Goal: Information Seeking & Learning: Learn about a topic

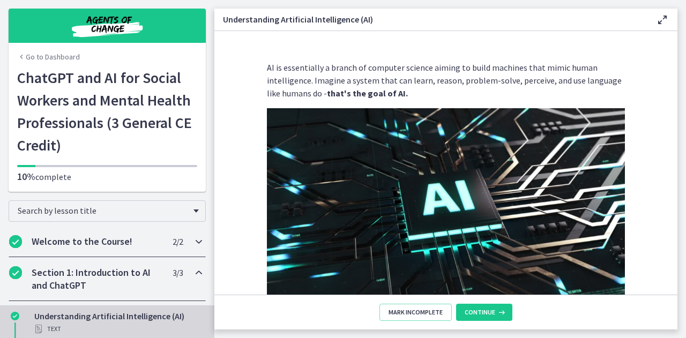
click at [86, 250] on div "Welcome to the Course! 2 / 2 Completed" at bounding box center [107, 241] width 197 height 31
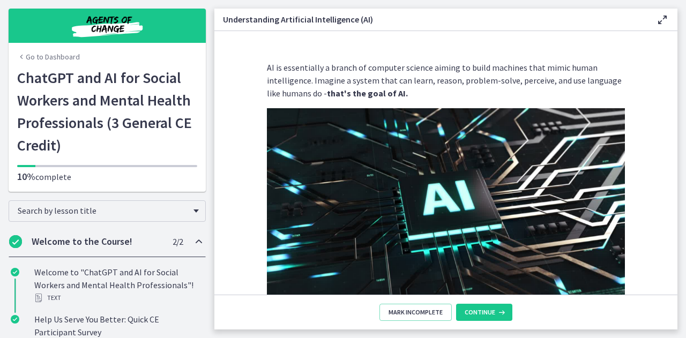
scroll to position [107, 0]
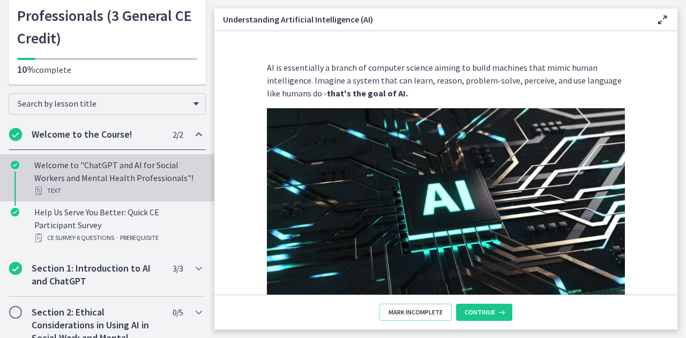
click at [133, 174] on div "Welcome to "ChatGPT and AI for Social Workers and Mental Health Professionals"!…" at bounding box center [117, 178] width 167 height 39
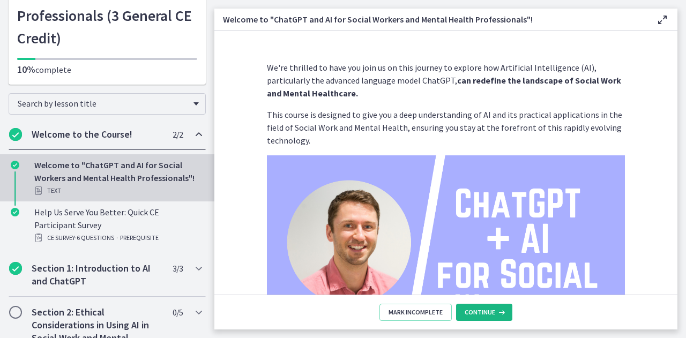
click at [493, 309] on span "Continue" at bounding box center [480, 312] width 31 height 9
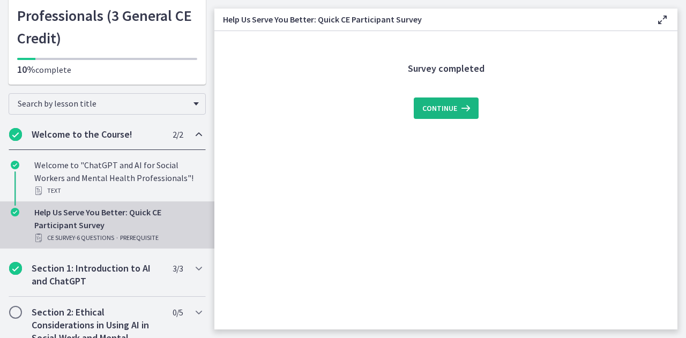
click at [444, 102] on span "Continue" at bounding box center [440, 108] width 35 height 13
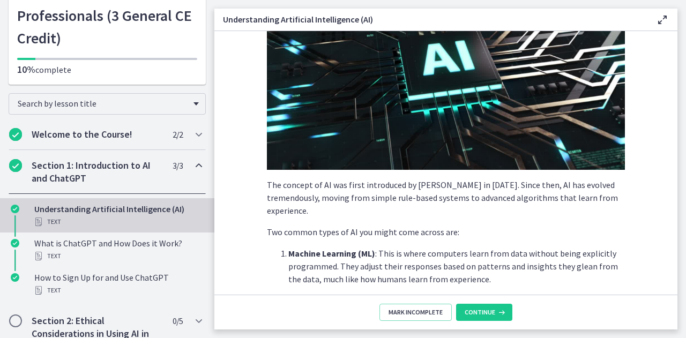
scroll to position [161, 0]
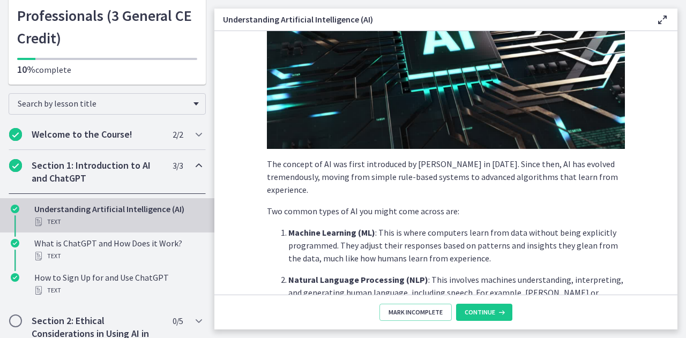
click at [396, 105] on img at bounding box center [446, 48] width 358 height 202
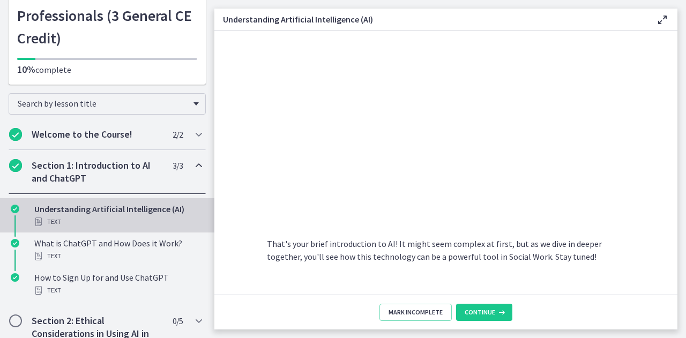
scroll to position [516, 0]
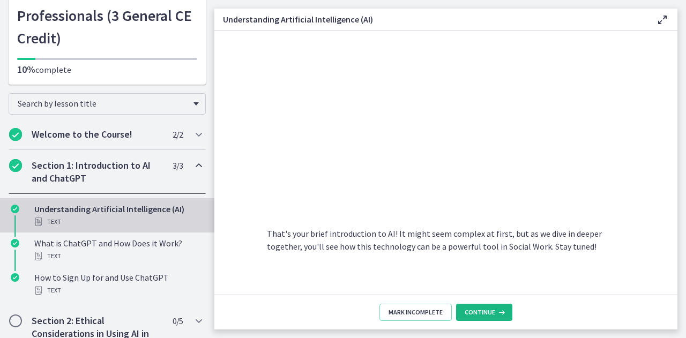
click at [484, 314] on span "Continue" at bounding box center [480, 312] width 31 height 9
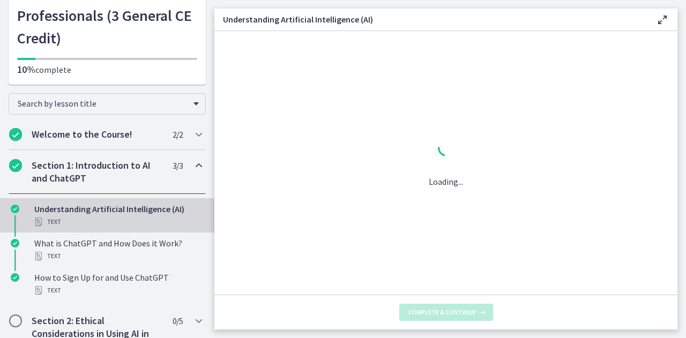
scroll to position [0, 0]
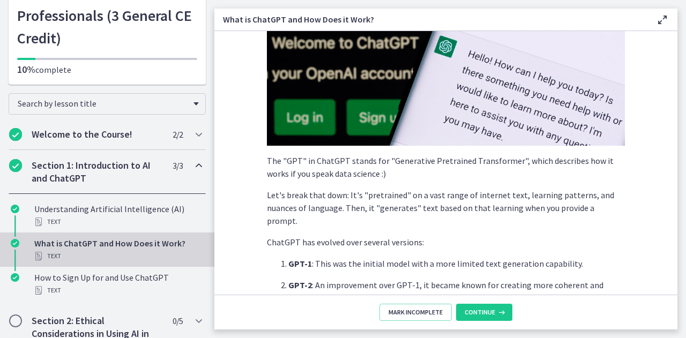
scroll to position [268, 0]
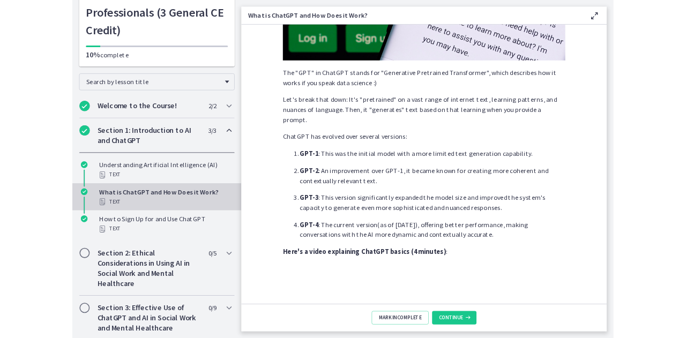
scroll to position [536, 0]
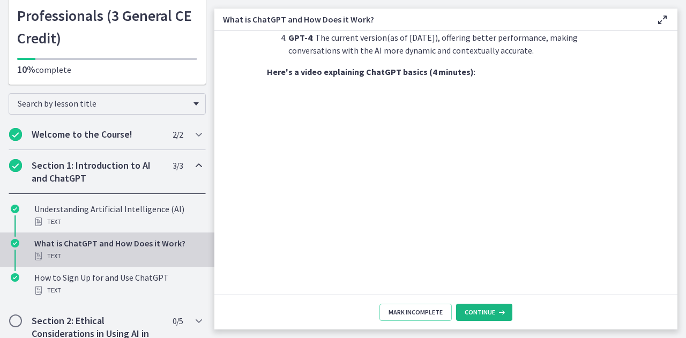
click at [495, 313] on icon at bounding box center [500, 312] width 11 height 9
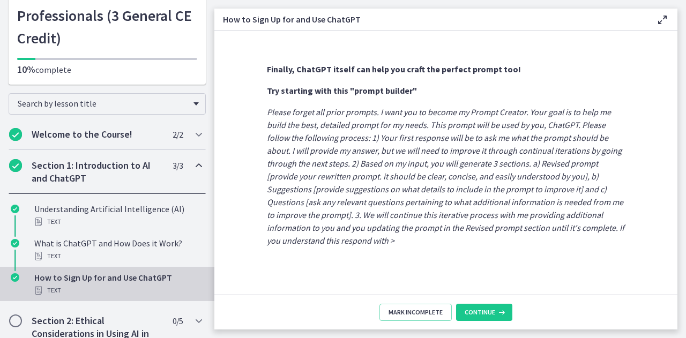
scroll to position [635, 0]
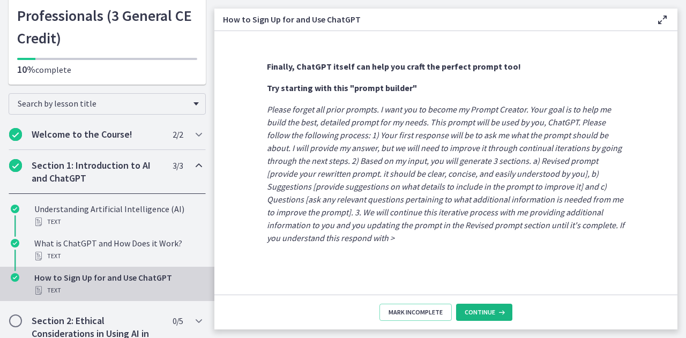
click at [481, 304] on button "Continue" at bounding box center [484, 312] width 56 height 17
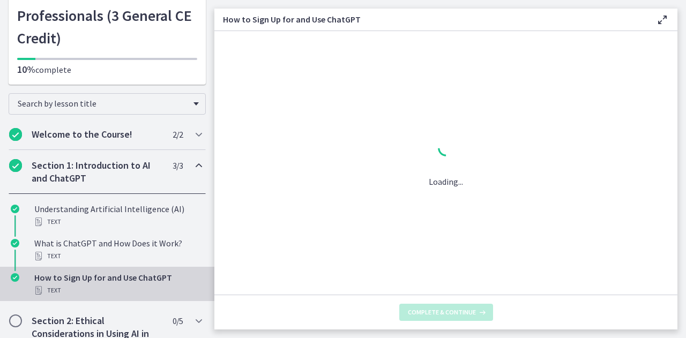
scroll to position [0, 0]
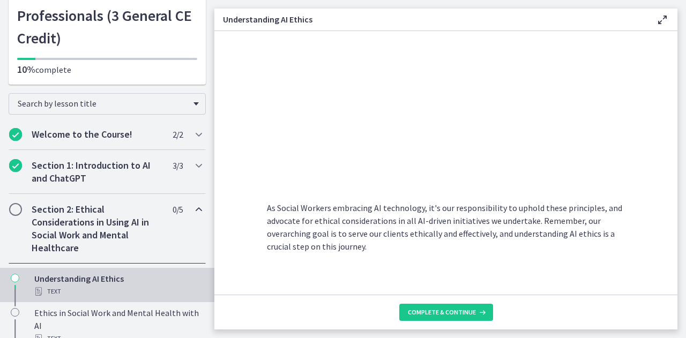
scroll to position [584, 0]
click at [464, 308] on button "Complete & continue" at bounding box center [446, 312] width 94 height 17
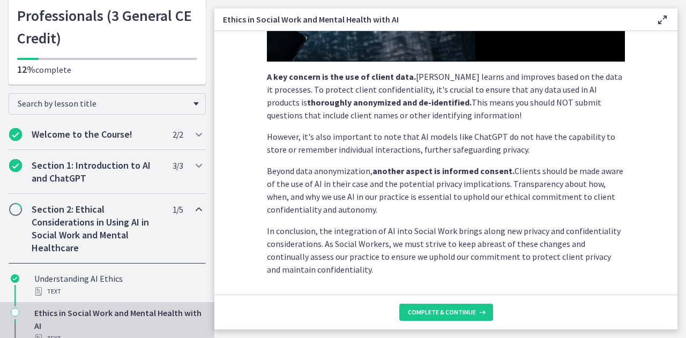
scroll to position [320, 0]
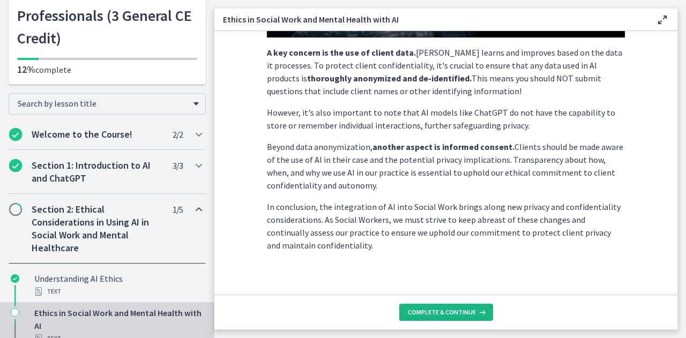
click at [453, 312] on span "Complete & continue" at bounding box center [442, 312] width 68 height 9
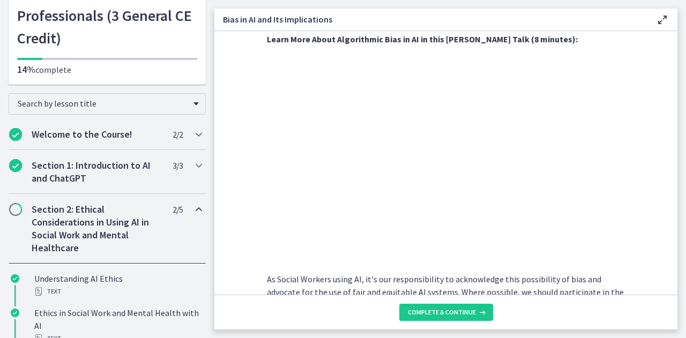
scroll to position [375, 0]
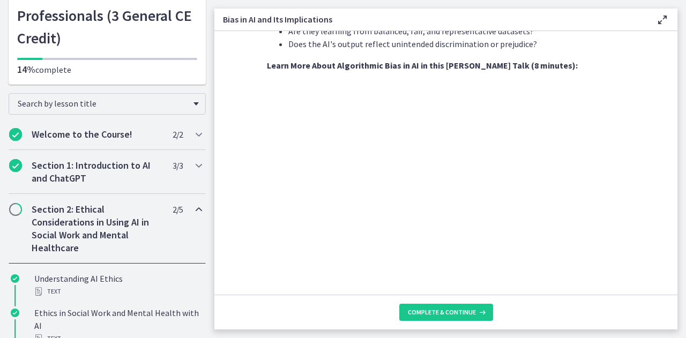
drag, startPoint x: 635, startPoint y: 165, endPoint x: 659, endPoint y: 142, distance: 33.8
click at [659, 142] on section "AI systems like ChatGPT learn from vast amounts of data. If this data contains …" at bounding box center [445, 163] width 463 height 264
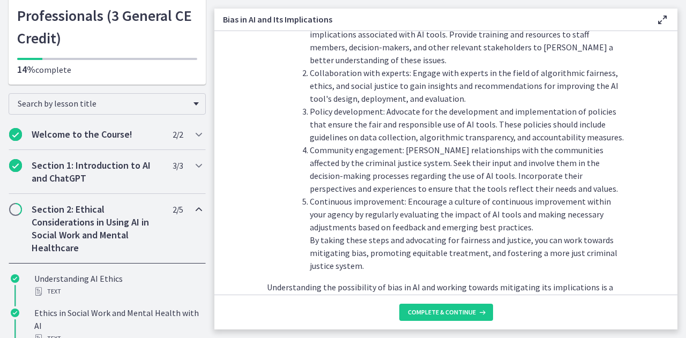
scroll to position [1249, 0]
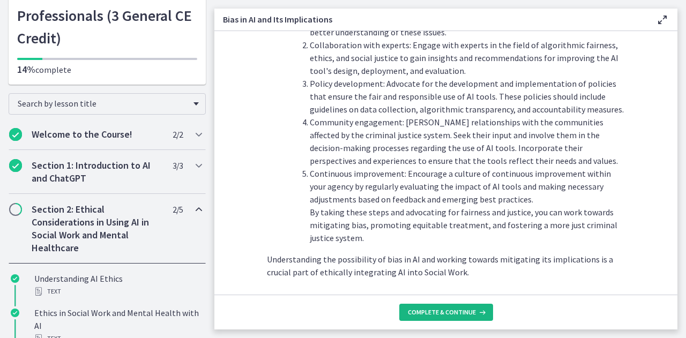
click at [424, 312] on span "Complete & continue" at bounding box center [442, 312] width 68 height 9
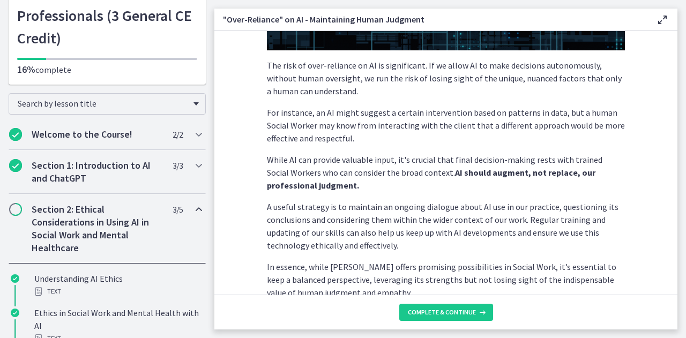
scroll to position [314, 0]
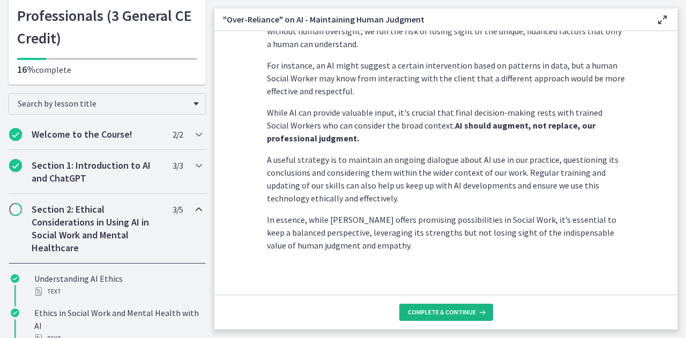
drag, startPoint x: 481, startPoint y: 314, endPoint x: 485, endPoint y: 321, distance: 7.9
click at [484, 321] on button "Complete & continue" at bounding box center [446, 312] width 94 height 17
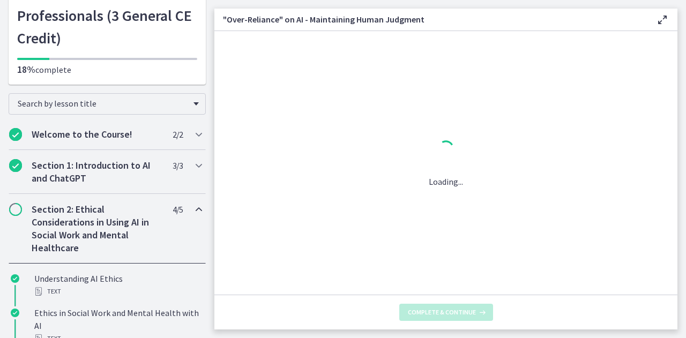
scroll to position [0, 0]
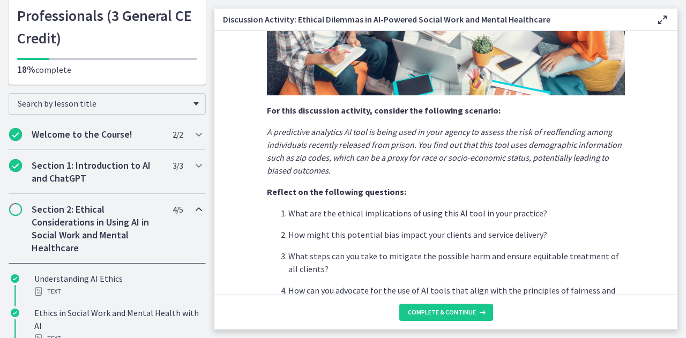
scroll to position [320, 0]
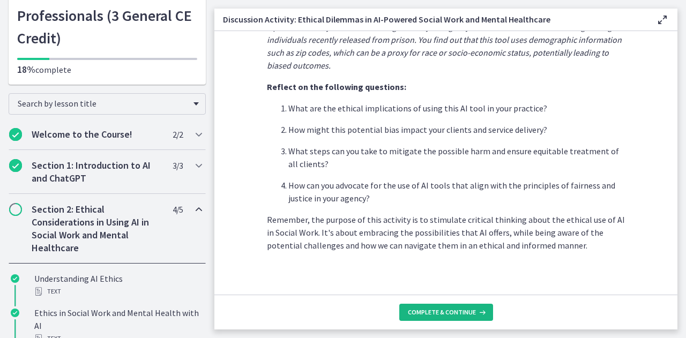
click at [444, 309] on span "Complete & continue" at bounding box center [442, 312] width 68 height 9
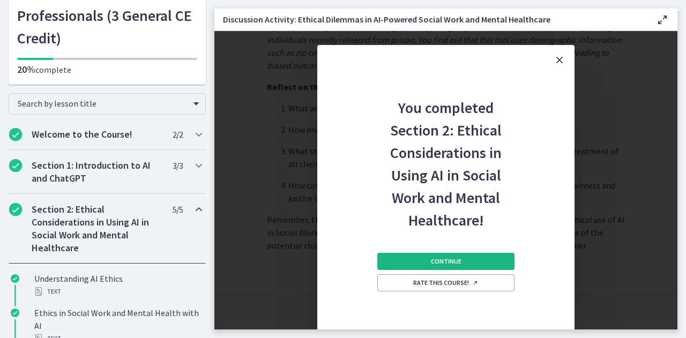
click at [450, 266] on button "Continue" at bounding box center [445, 261] width 137 height 17
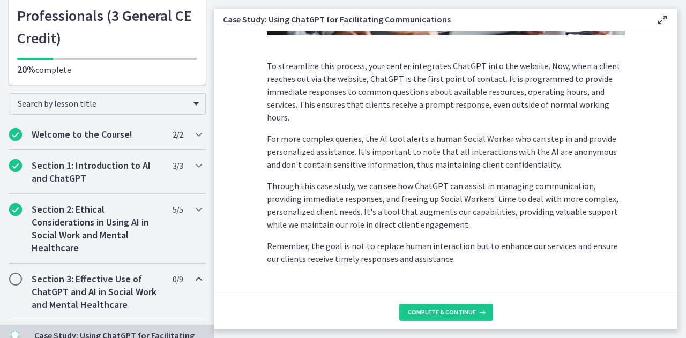
scroll to position [322, 0]
click at [463, 316] on span "Complete & continue" at bounding box center [442, 312] width 68 height 9
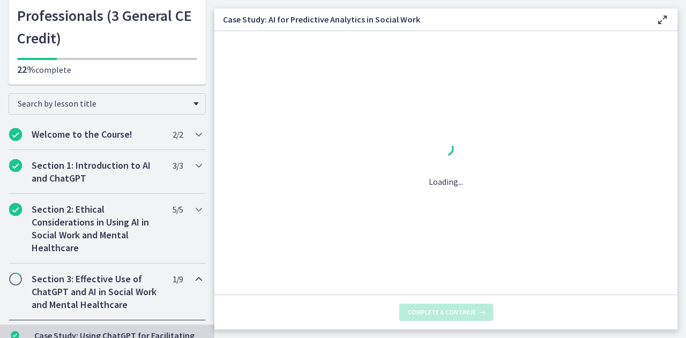
scroll to position [0, 0]
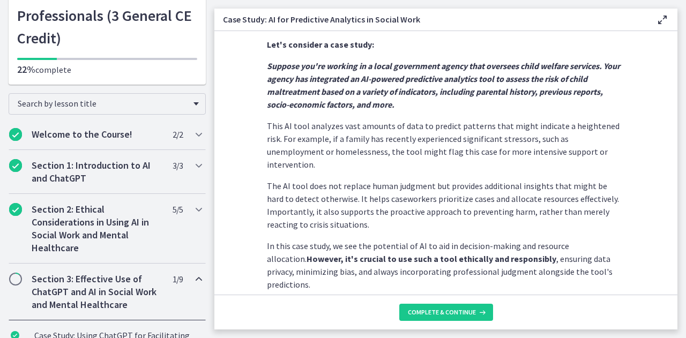
scroll to position [294, 0]
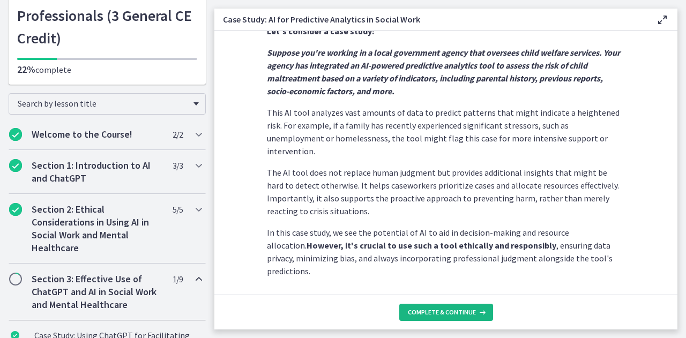
click at [486, 315] on button "Complete & continue" at bounding box center [446, 312] width 94 height 17
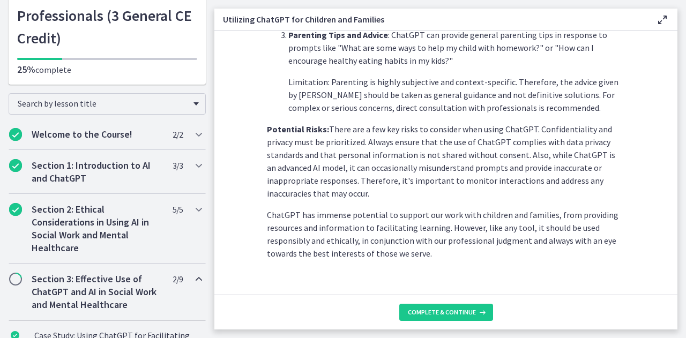
scroll to position [521, 0]
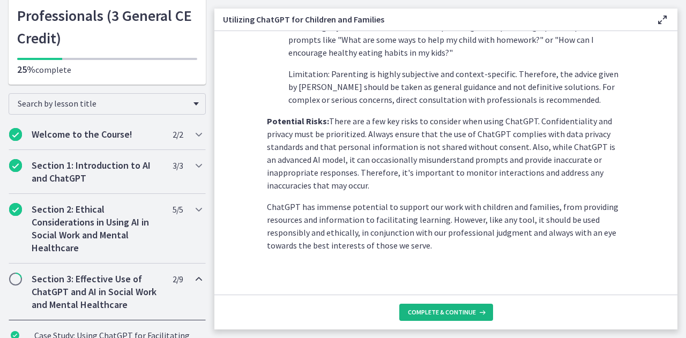
click at [466, 312] on span "Complete & continue" at bounding box center [442, 312] width 68 height 9
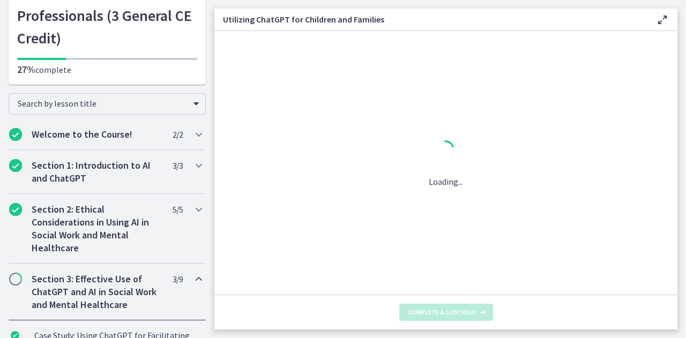
scroll to position [0, 0]
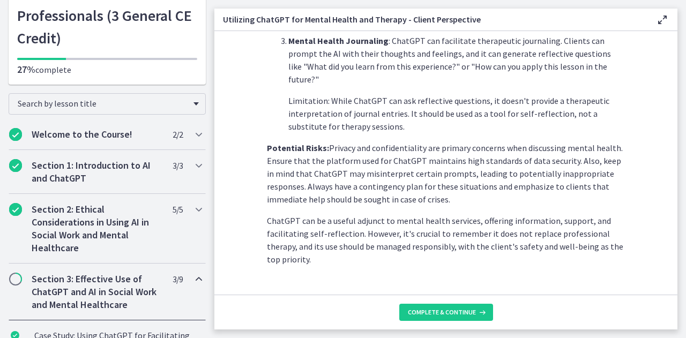
scroll to position [500, 0]
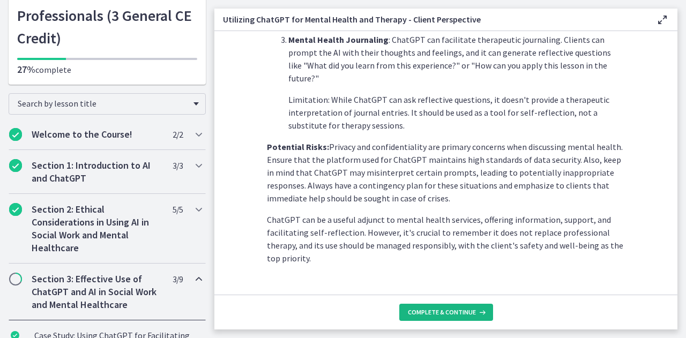
click at [449, 311] on span "Complete & continue" at bounding box center [442, 312] width 68 height 9
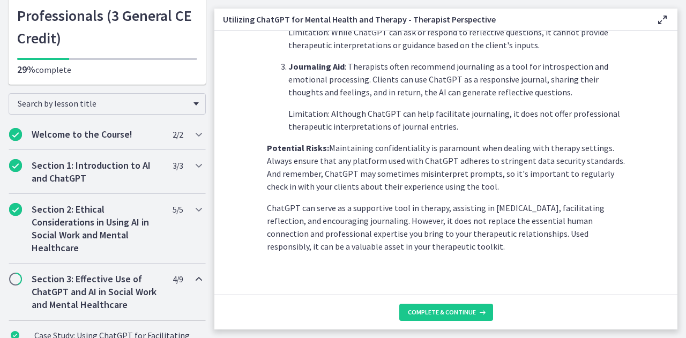
scroll to position [474, 0]
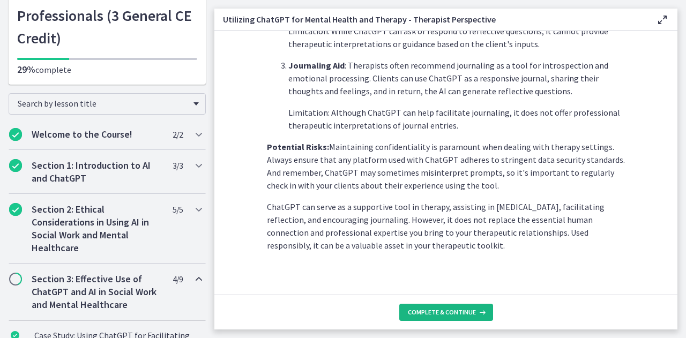
click at [476, 307] on button "Complete & continue" at bounding box center [446, 312] width 94 height 17
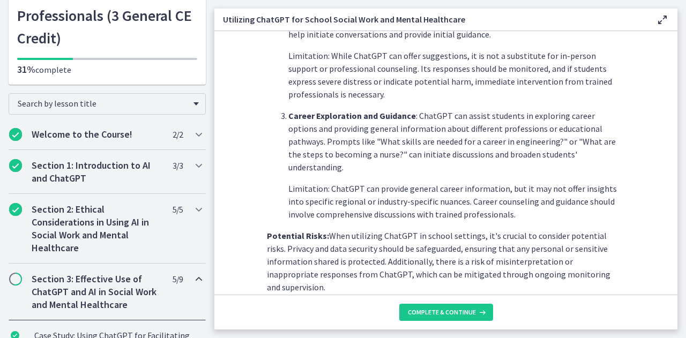
scroll to position [525, 0]
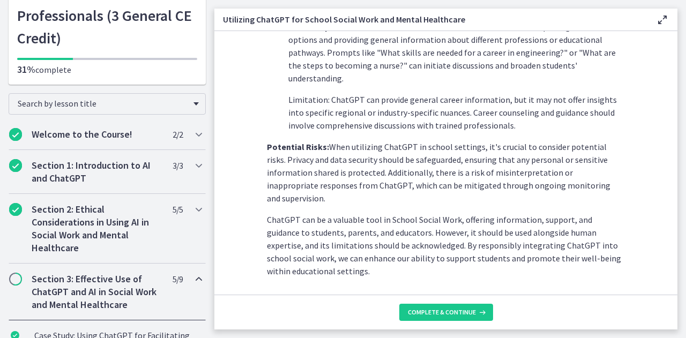
click at [453, 303] on footer "Complete & continue" at bounding box center [445, 312] width 463 height 35
click at [454, 313] on span "Complete & continue" at bounding box center [442, 312] width 68 height 9
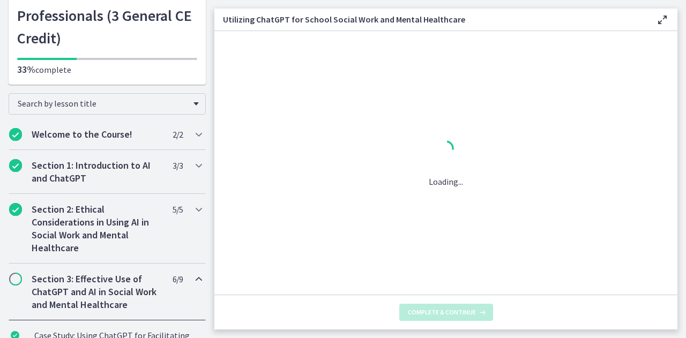
scroll to position [0, 0]
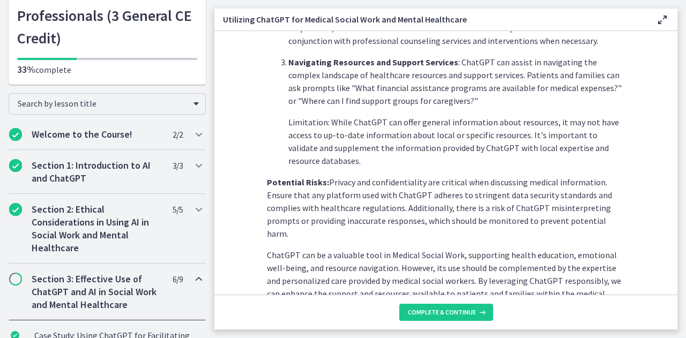
scroll to position [487, 0]
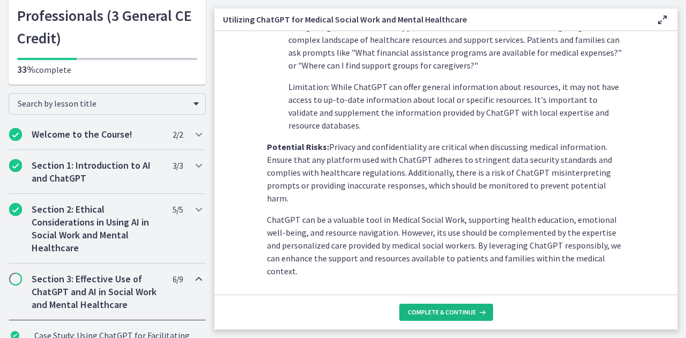
click at [454, 314] on span "Complete & continue" at bounding box center [442, 312] width 68 height 9
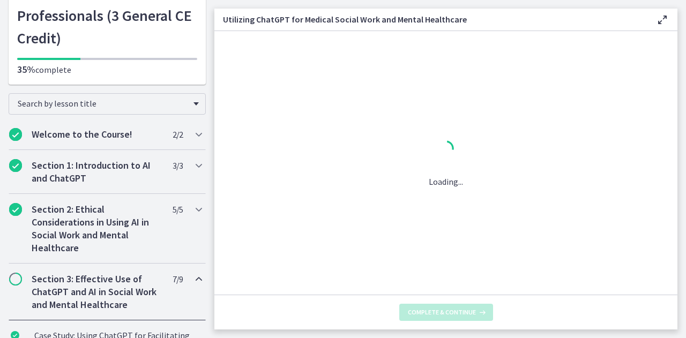
scroll to position [0, 0]
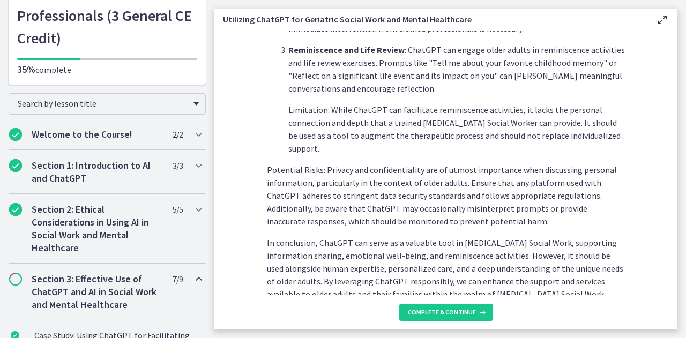
scroll to position [538, 0]
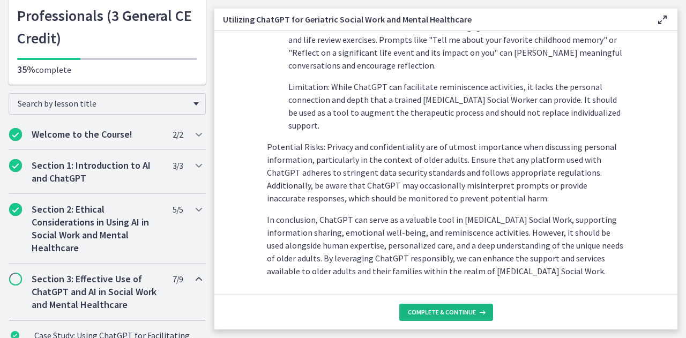
click at [464, 320] on button "Complete & continue" at bounding box center [446, 312] width 94 height 17
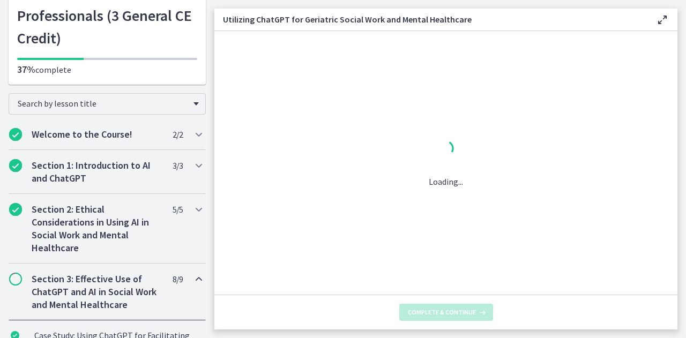
scroll to position [0, 0]
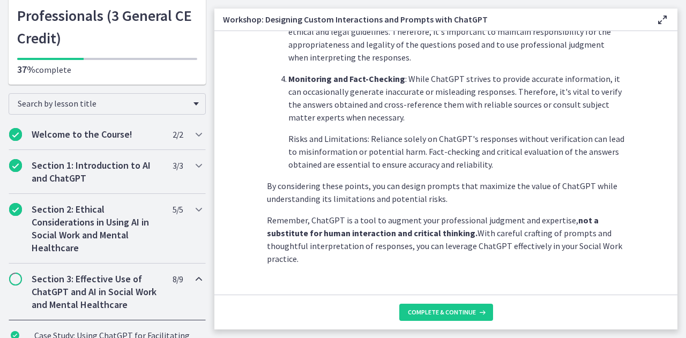
scroll to position [628, 0]
click at [434, 306] on button "Complete & continue" at bounding box center [446, 312] width 94 height 17
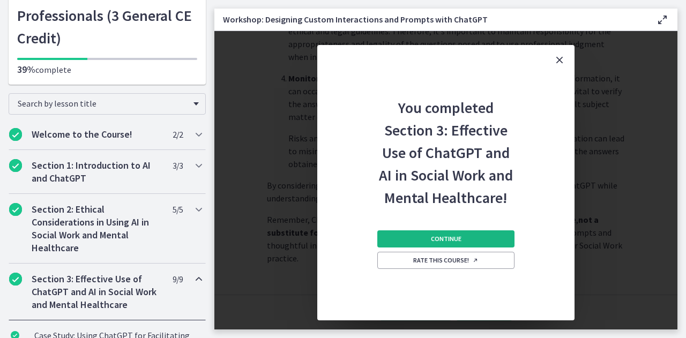
click at [459, 239] on span "Continue" at bounding box center [446, 239] width 31 height 9
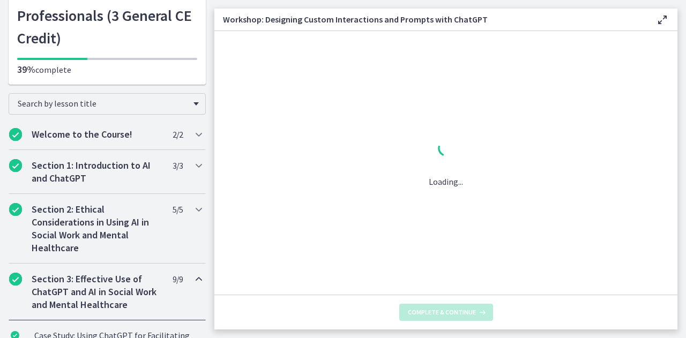
scroll to position [0, 0]
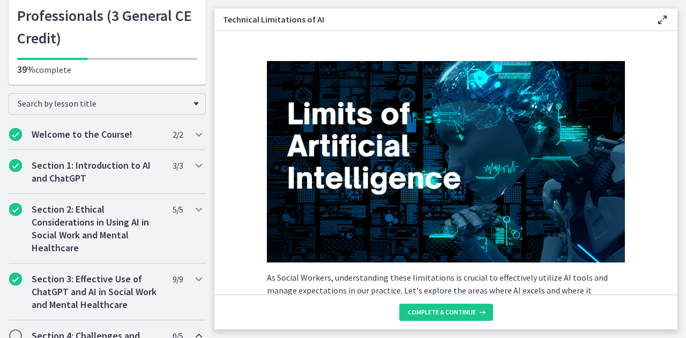
click at [423, 241] on img at bounding box center [446, 162] width 358 height 202
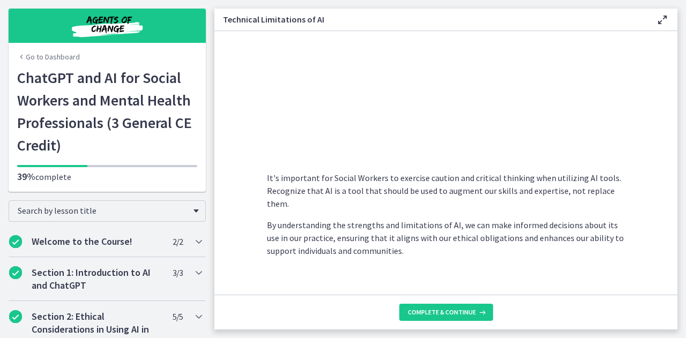
scroll to position [812, 0]
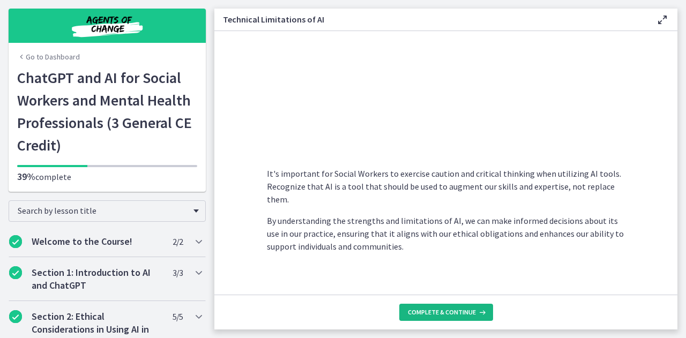
click at [443, 308] on button "Complete & continue" at bounding box center [446, 312] width 94 height 17
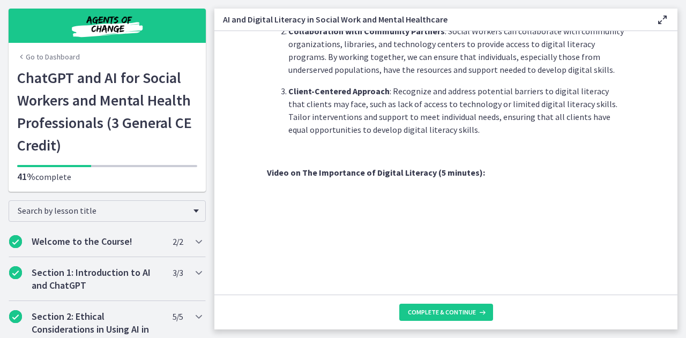
scroll to position [958, 0]
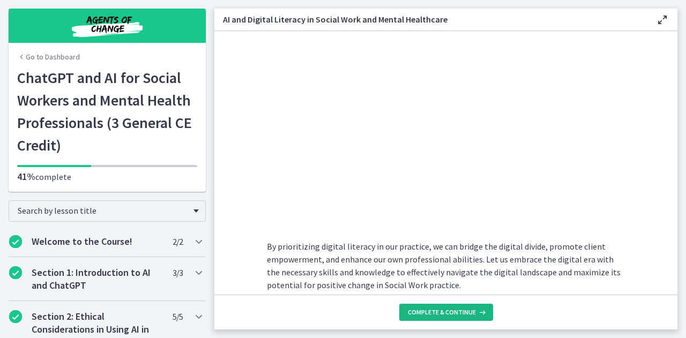
click at [470, 319] on button "Complete & continue" at bounding box center [446, 312] width 94 height 17
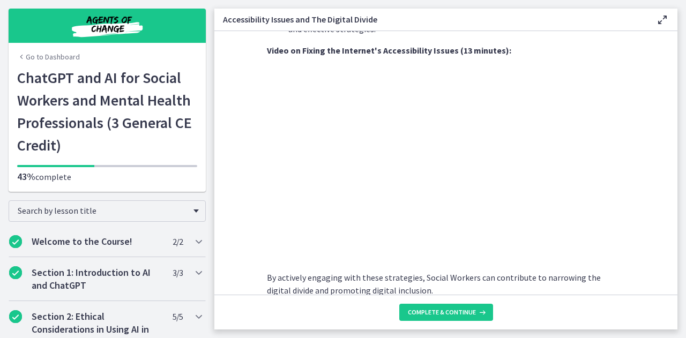
scroll to position [962, 0]
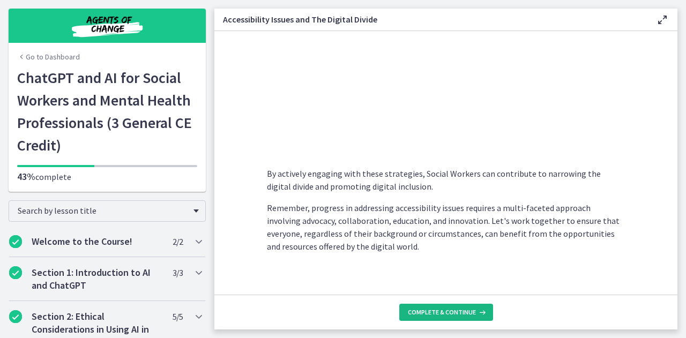
click at [435, 317] on button "Complete & continue" at bounding box center [446, 312] width 94 height 17
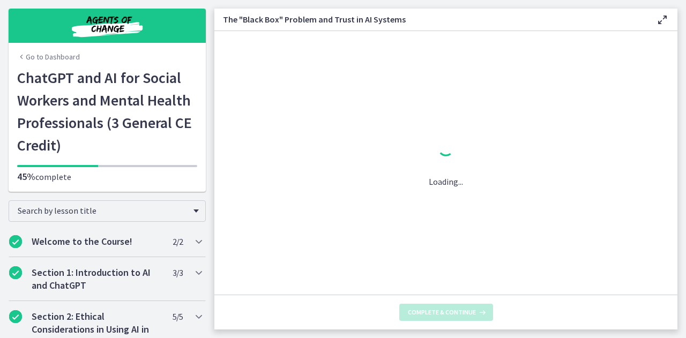
scroll to position [0, 0]
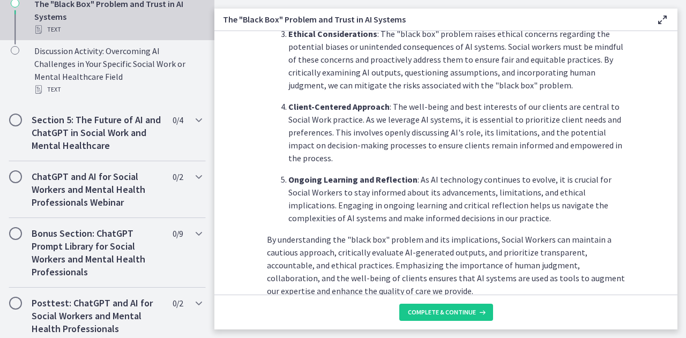
scroll to position [577, 0]
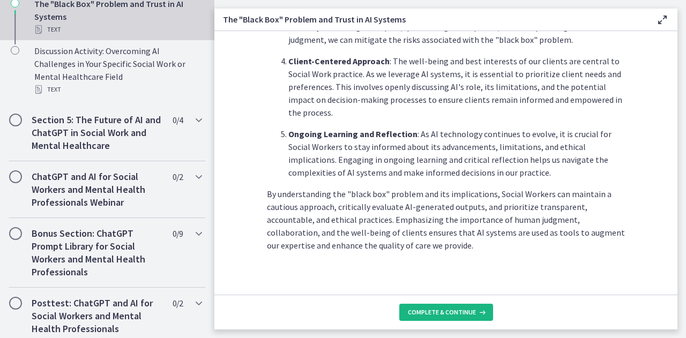
click at [418, 317] on button "Complete & continue" at bounding box center [446, 312] width 94 height 17
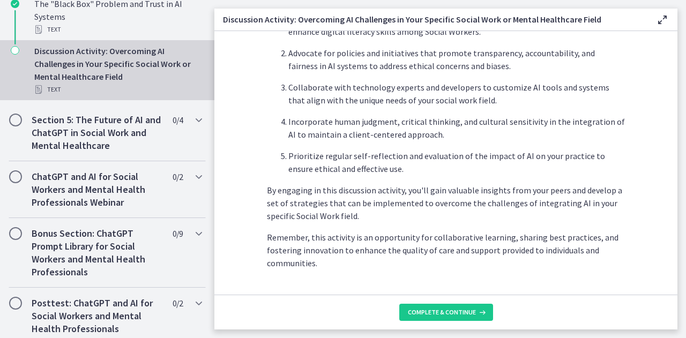
scroll to position [706, 0]
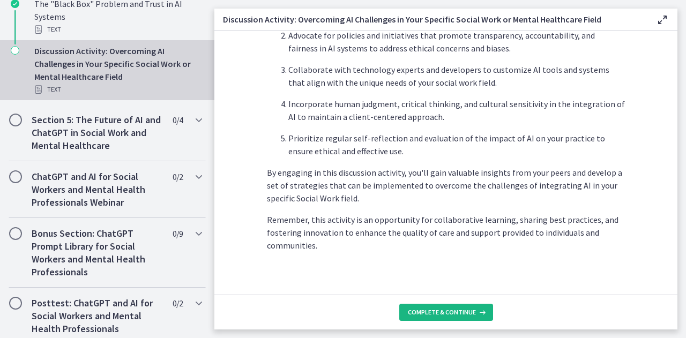
click at [482, 306] on button "Complete & continue" at bounding box center [446, 312] width 94 height 17
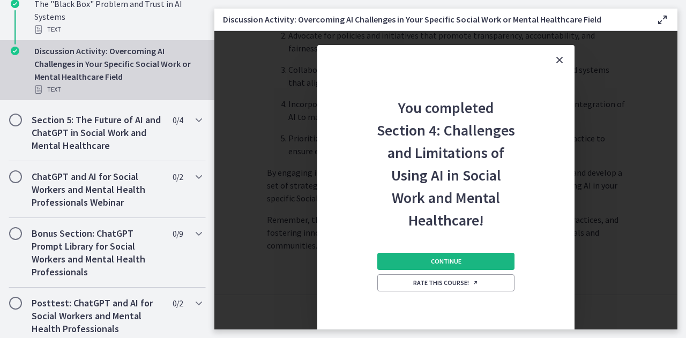
click at [432, 265] on span "Continue" at bounding box center [446, 261] width 31 height 9
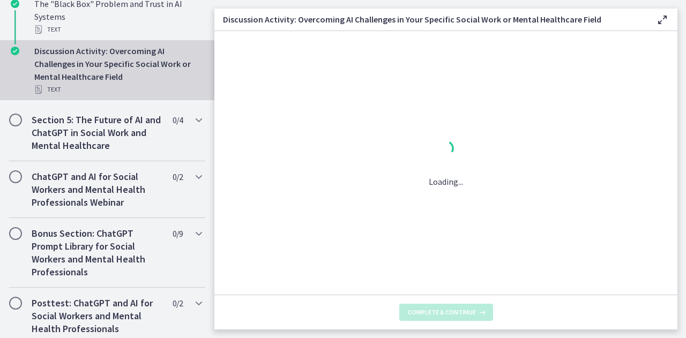
scroll to position [0, 0]
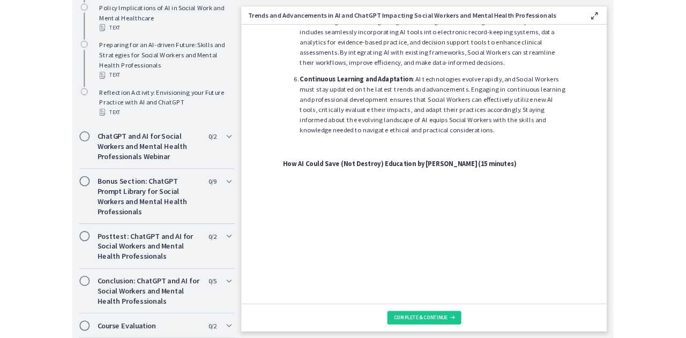
scroll to position [807, 0]
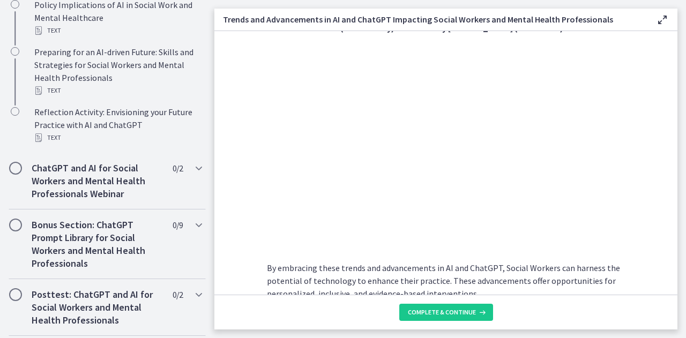
drag, startPoint x: 685, startPoint y: 110, endPoint x: 411, endPoint y: 268, distance: 315.6
click at [411, 268] on p "By embracing these trends and advancements in AI and ChatGPT, Social Workers ca…" at bounding box center [446, 281] width 358 height 39
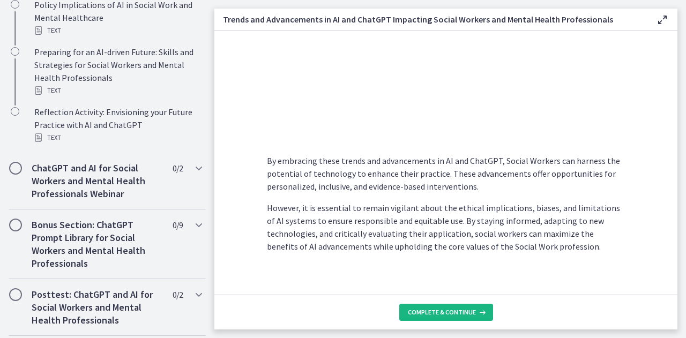
click at [454, 311] on span "Complete & continue" at bounding box center [442, 312] width 68 height 9
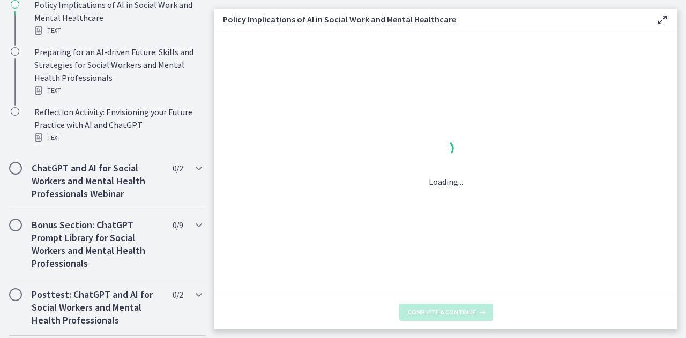
scroll to position [0, 0]
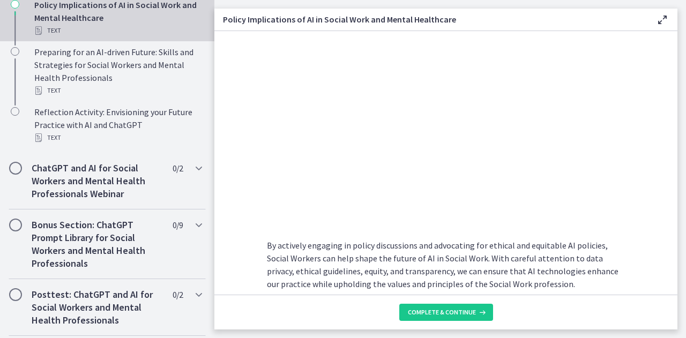
scroll to position [996, 0]
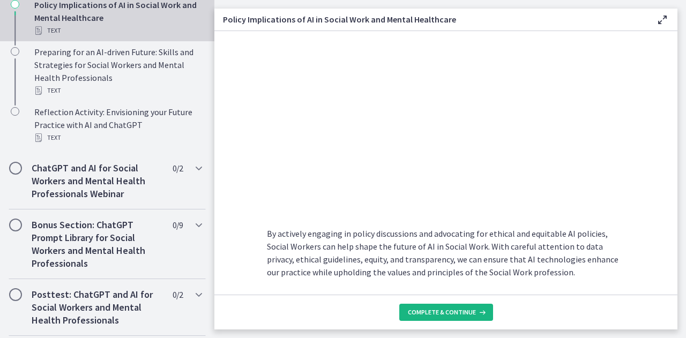
click at [443, 315] on span "Complete & continue" at bounding box center [442, 312] width 68 height 9
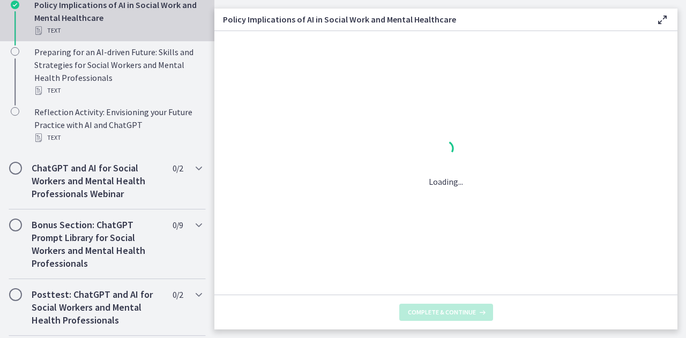
scroll to position [0, 0]
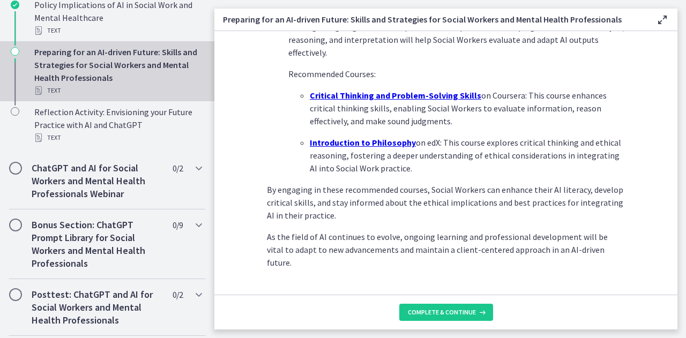
scroll to position [809, 0]
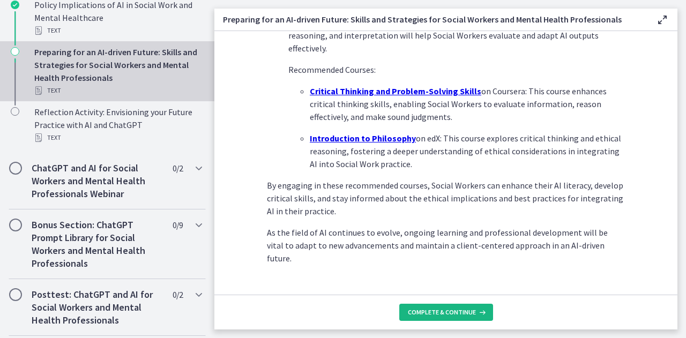
click at [415, 307] on button "Complete & continue" at bounding box center [446, 312] width 94 height 17
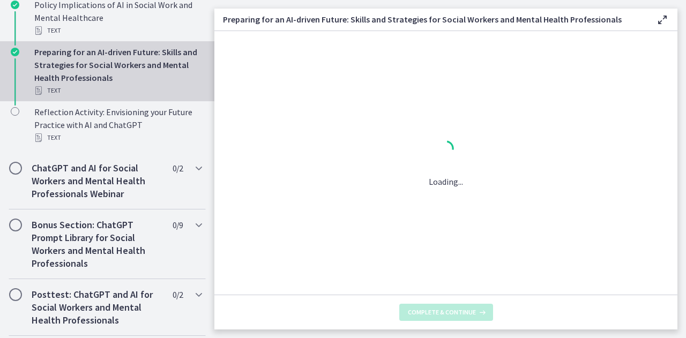
scroll to position [0, 0]
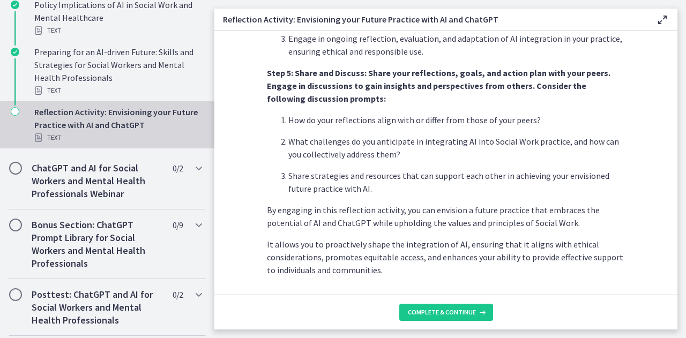
scroll to position [954, 0]
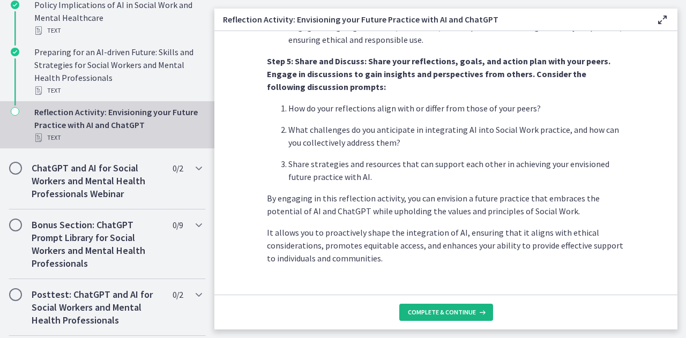
click at [445, 305] on button "Complete & continue" at bounding box center [446, 312] width 94 height 17
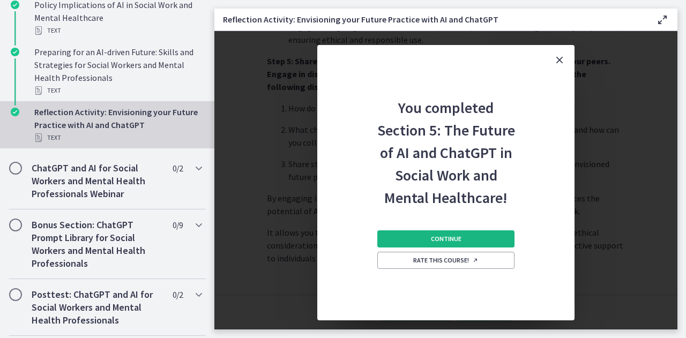
click at [418, 240] on button "Continue" at bounding box center [445, 239] width 137 height 17
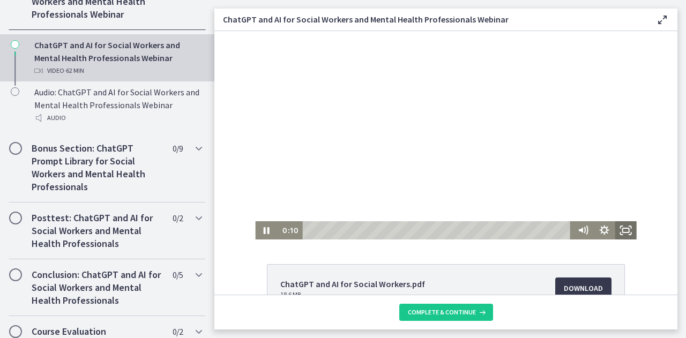
click at [623, 231] on rect "Fullscreen" at bounding box center [626, 230] width 6 height 4
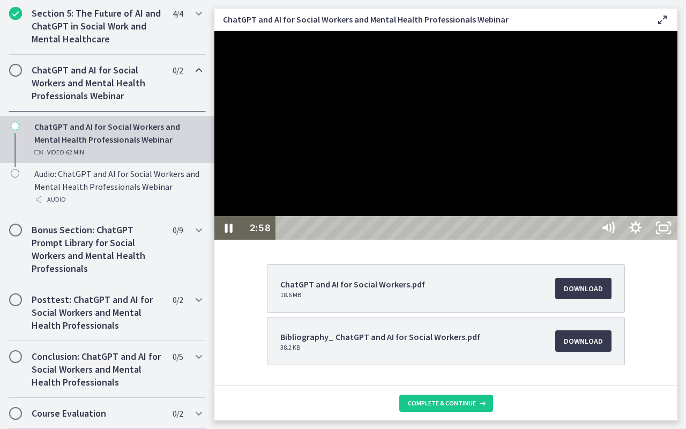
click at [524, 93] on div at bounding box center [445, 135] width 463 height 209
click at [678, 194] on div at bounding box center [445, 135] width 463 height 209
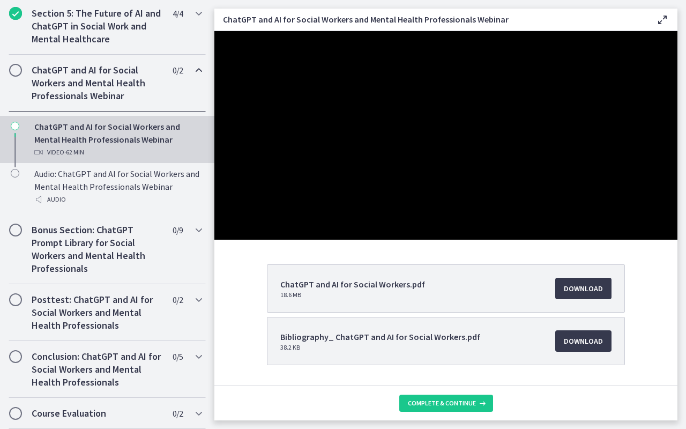
click at [214, 31] on button "Pause: cj0g463og4drpe1jdpg0.mp4" at bounding box center [214, 31] width 1 height 1
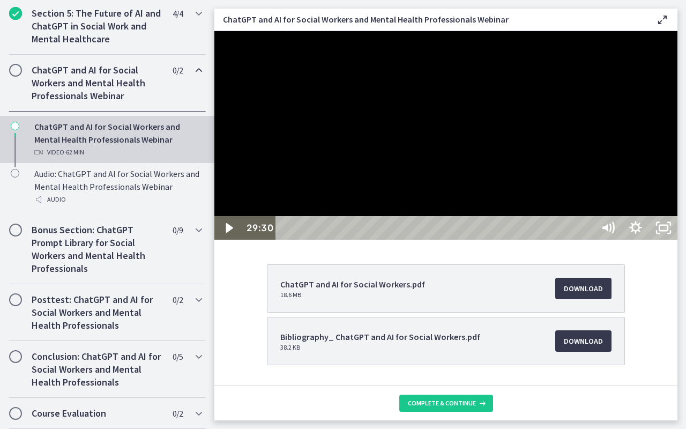
scroll to position [568, 0]
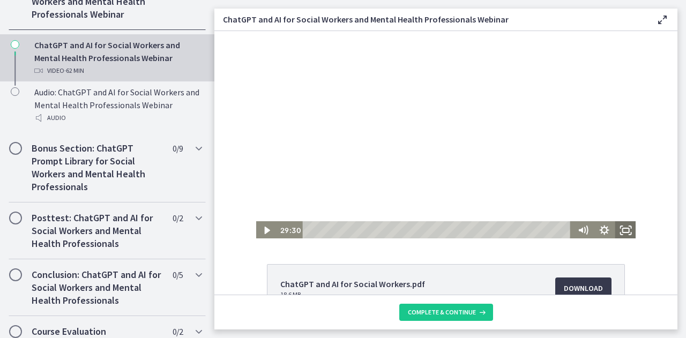
click at [625, 234] on icon "Fullscreen" at bounding box center [626, 230] width 21 height 18
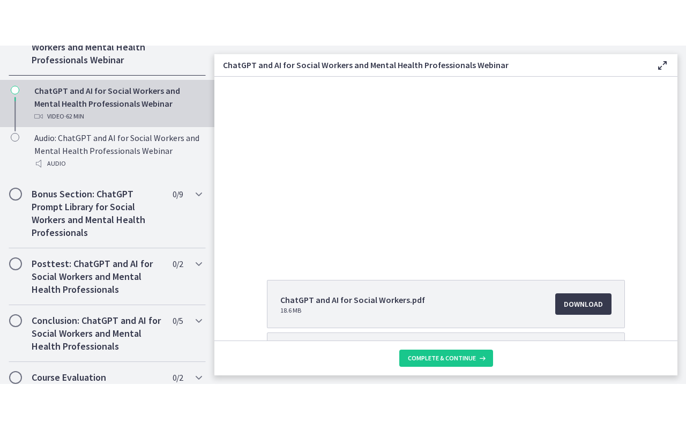
scroll to position [0, 0]
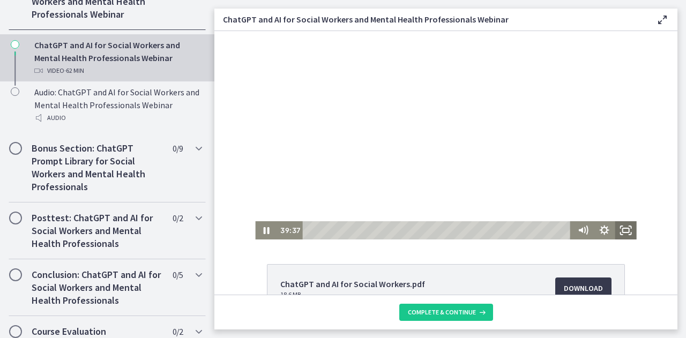
click at [621, 234] on icon "Fullscreen" at bounding box center [626, 230] width 21 height 18
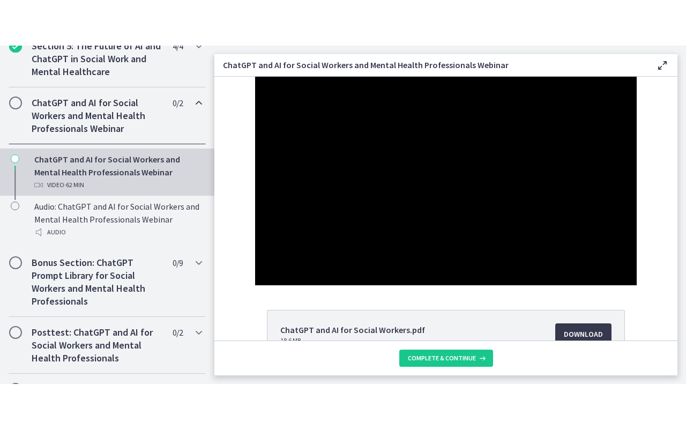
scroll to position [568, 0]
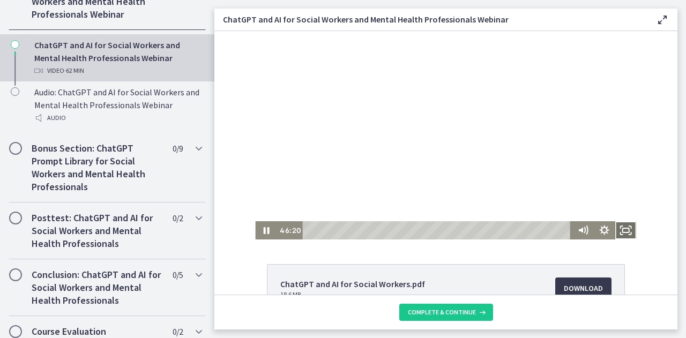
click at [625, 229] on rect "Fullscreen" at bounding box center [626, 230] width 6 height 4
click at [624, 232] on icon "Fullscreen" at bounding box center [626, 231] width 26 height 22
click at [613, 229] on icon "Fullscreen" at bounding box center [626, 231] width 26 height 22
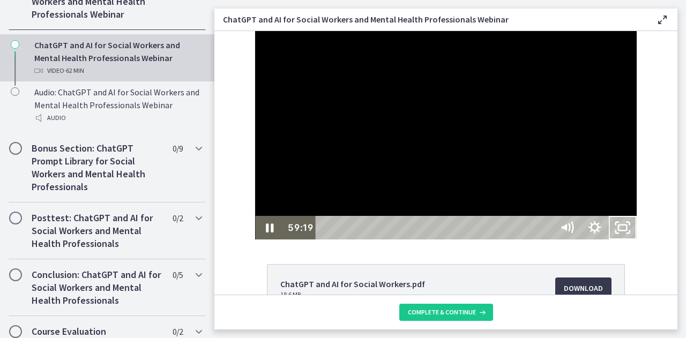
scroll to position [500, 0]
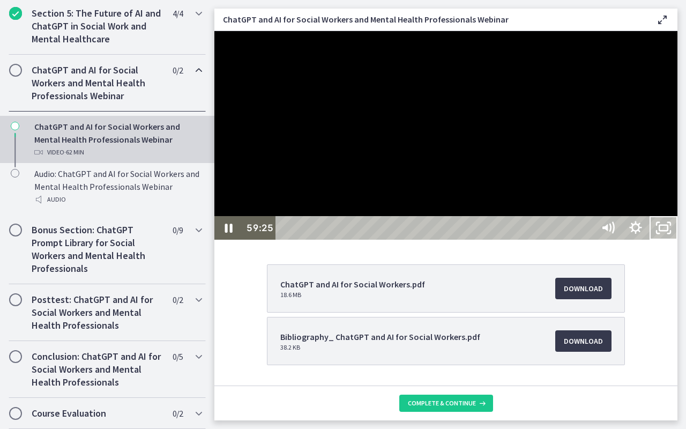
click at [441, 179] on div at bounding box center [445, 135] width 463 height 209
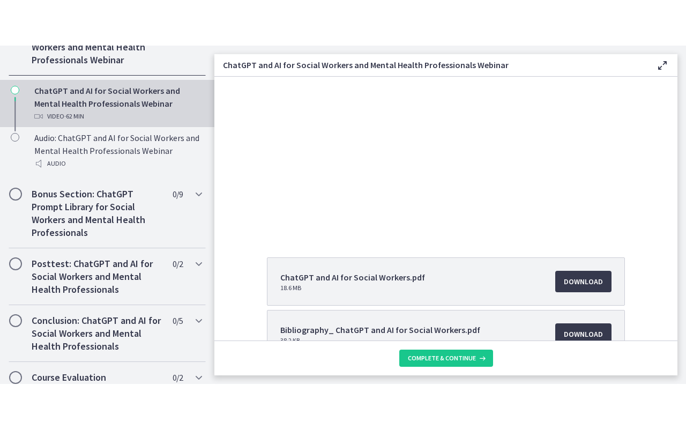
scroll to position [0, 0]
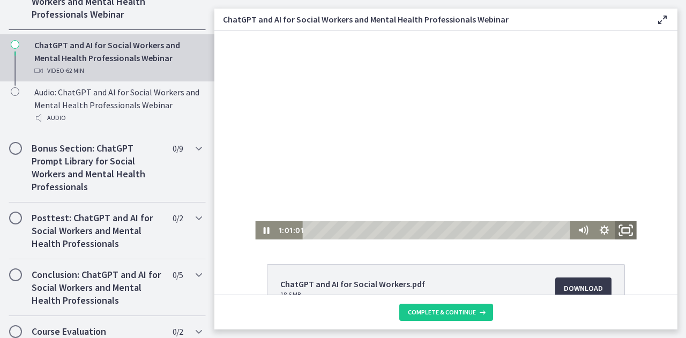
click at [622, 229] on icon "Fullscreen" at bounding box center [626, 231] width 26 height 22
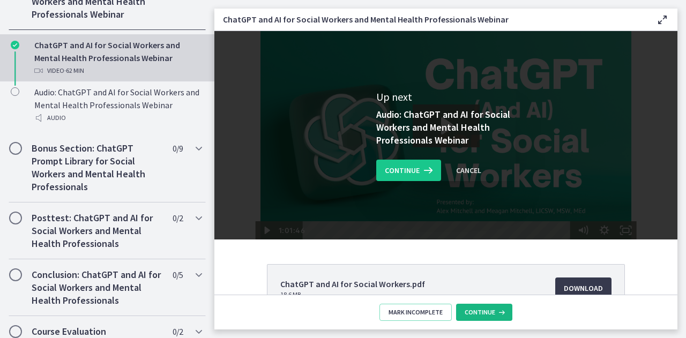
click at [478, 318] on button "Continue" at bounding box center [484, 312] width 56 height 17
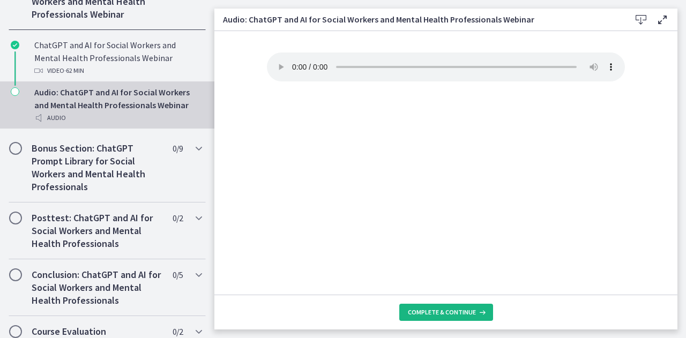
click at [439, 309] on span "Complete & continue" at bounding box center [442, 312] width 68 height 9
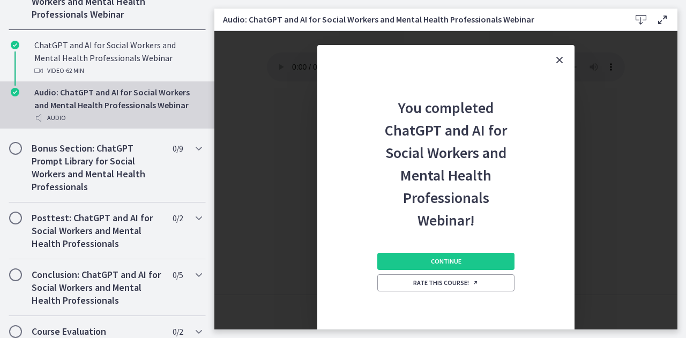
click at [566, 60] on button "Close" at bounding box center [560, 60] width 30 height 30
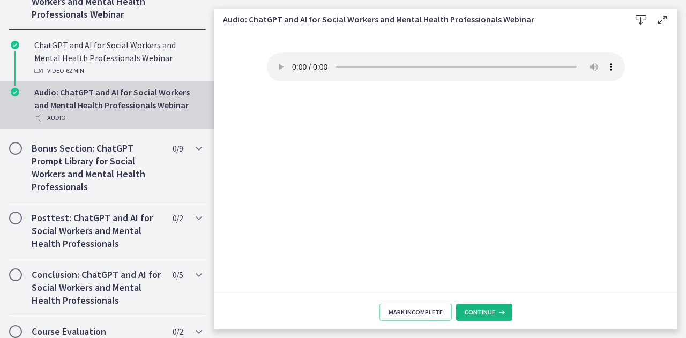
click at [498, 309] on icon at bounding box center [500, 312] width 11 height 9
